Goal: Navigation & Orientation: Understand site structure

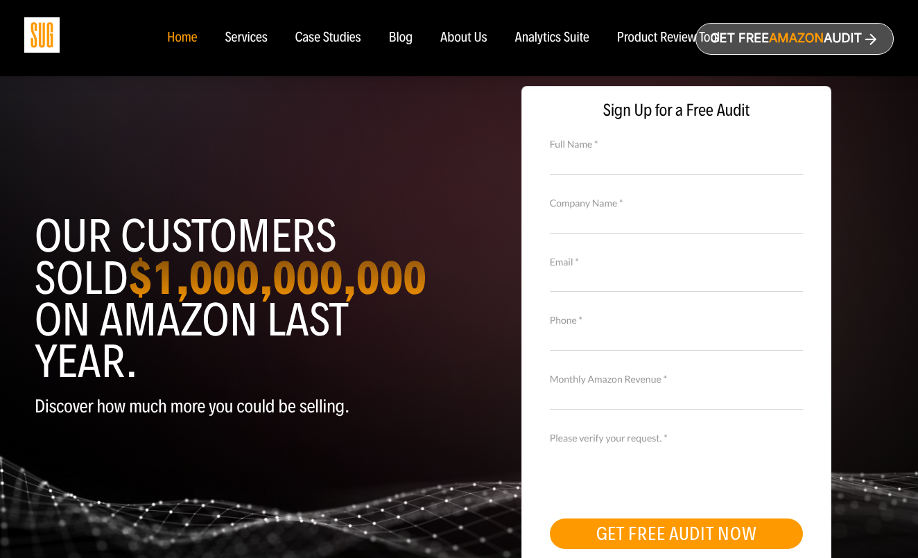
click at [870, 247] on div "Sign Up for a Free Audit Full Name * Company Name * Email * Phone * Monthly Ama…" at bounding box center [676, 333] width 435 height 528
click at [469, 43] on div "About Us" at bounding box center [463, 38] width 47 height 15
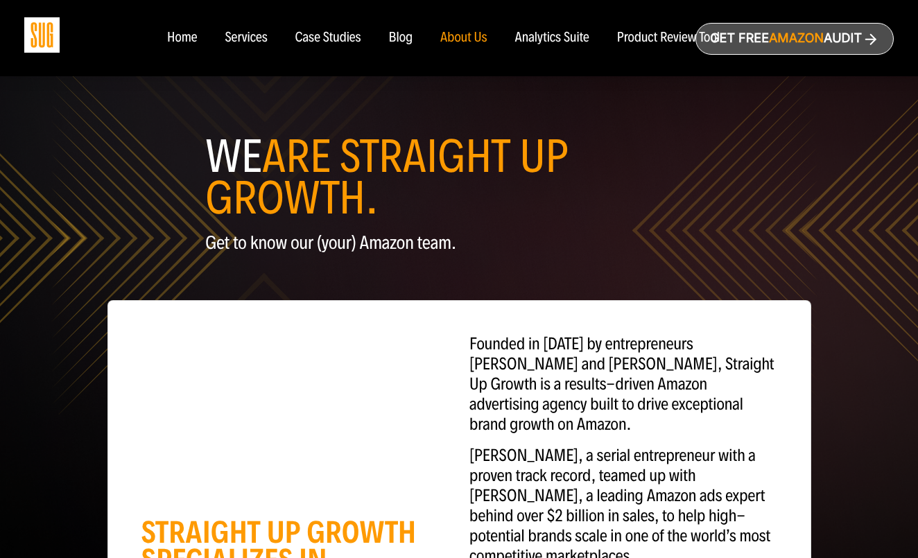
click at [257, 38] on div "Services" at bounding box center [246, 38] width 42 height 15
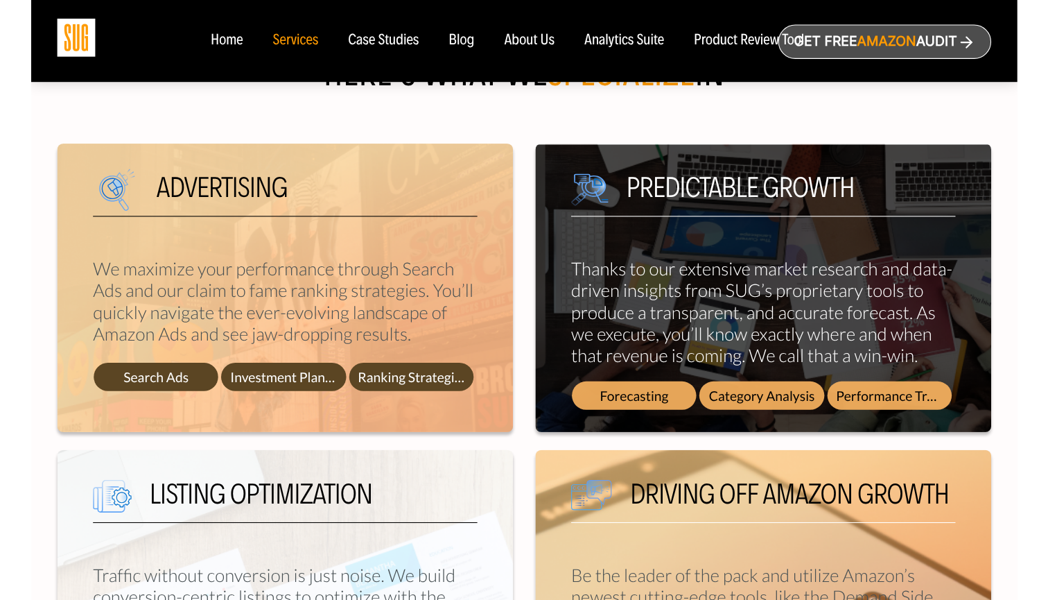
scroll to position [537, 0]
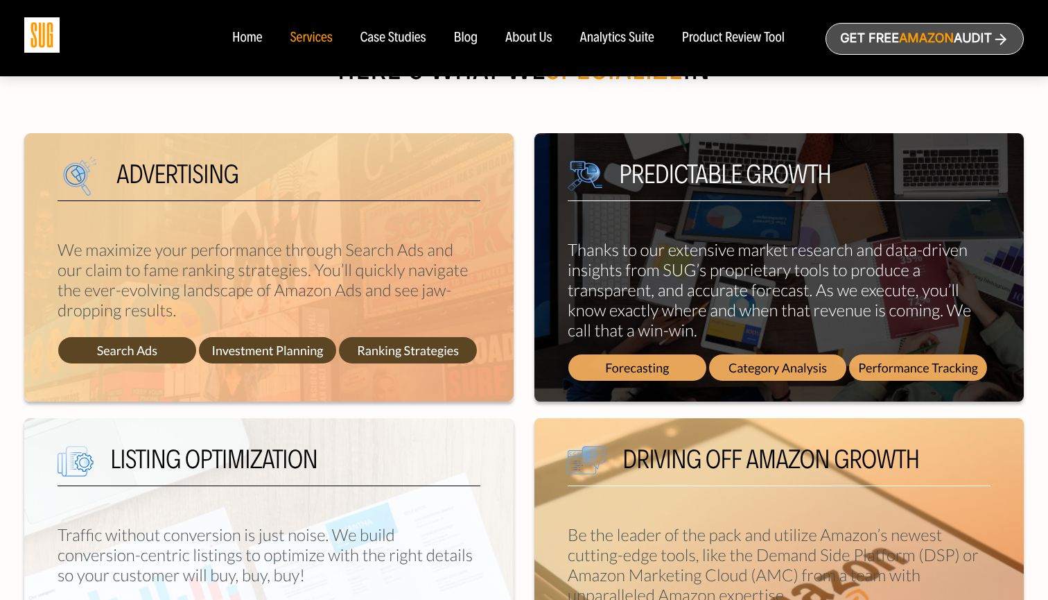
click at [917, 114] on div "We combine proprietary tech with expert strategy to fuel unstoppable Amazon gro…" at bounding box center [524, 336] width 1000 height 760
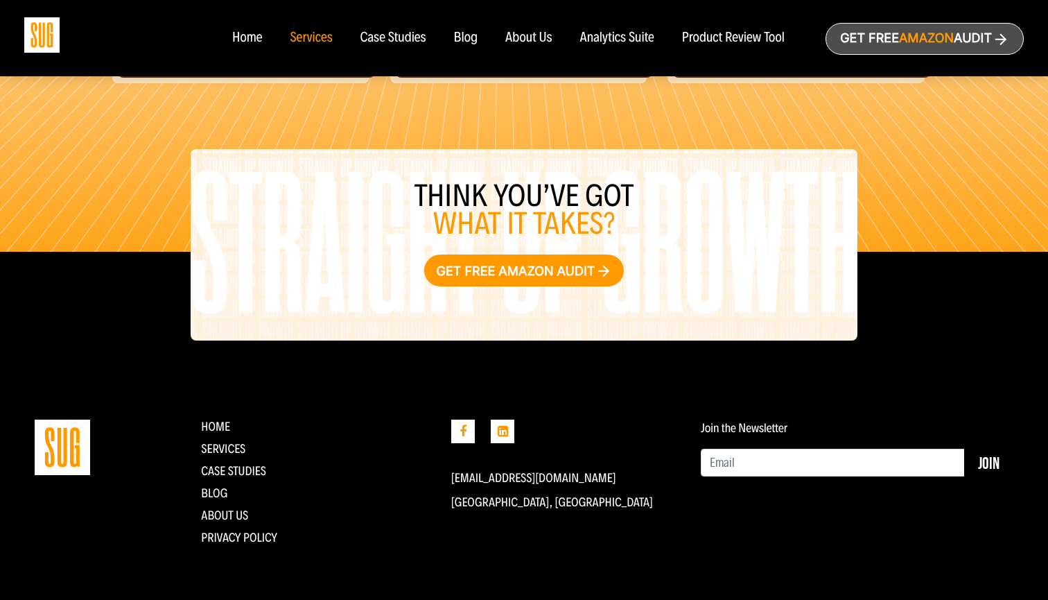
scroll to position [1633, 0]
click at [258, 35] on div "Home" at bounding box center [247, 38] width 30 height 15
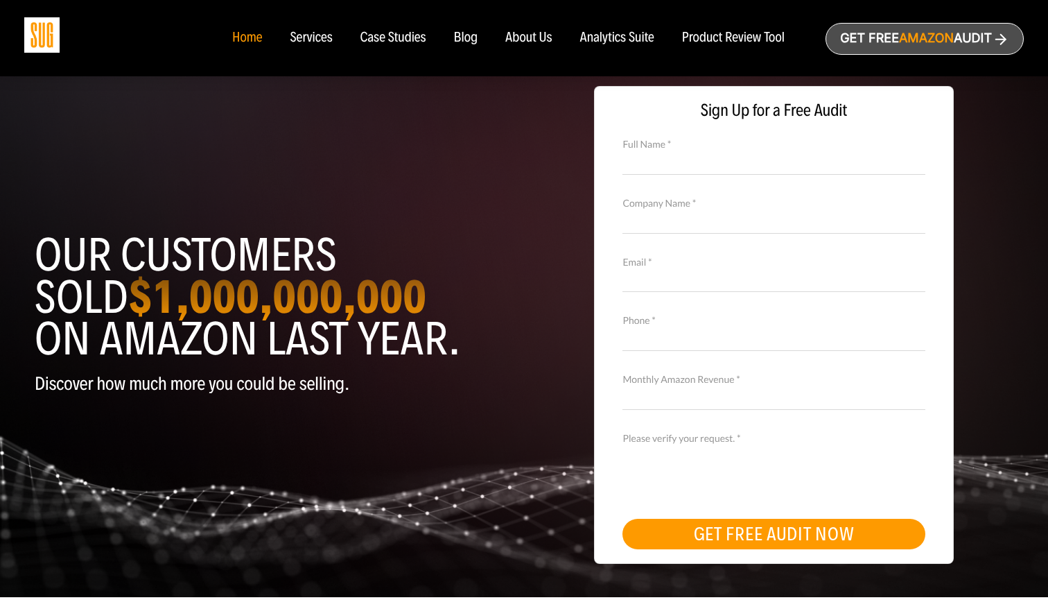
click at [535, 48] on nav "Home Services Case Studies Blog About Us" at bounding box center [523, 38] width 611 height 76
click at [537, 38] on div "About Us" at bounding box center [528, 38] width 47 height 15
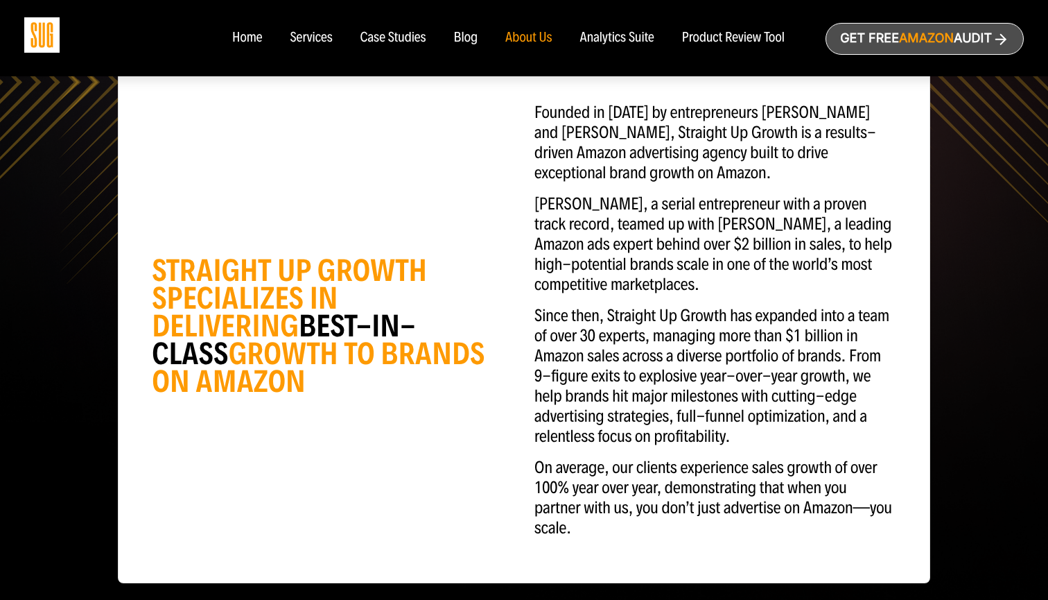
scroll to position [189, 0]
